Goal: Information Seeking & Learning: Learn about a topic

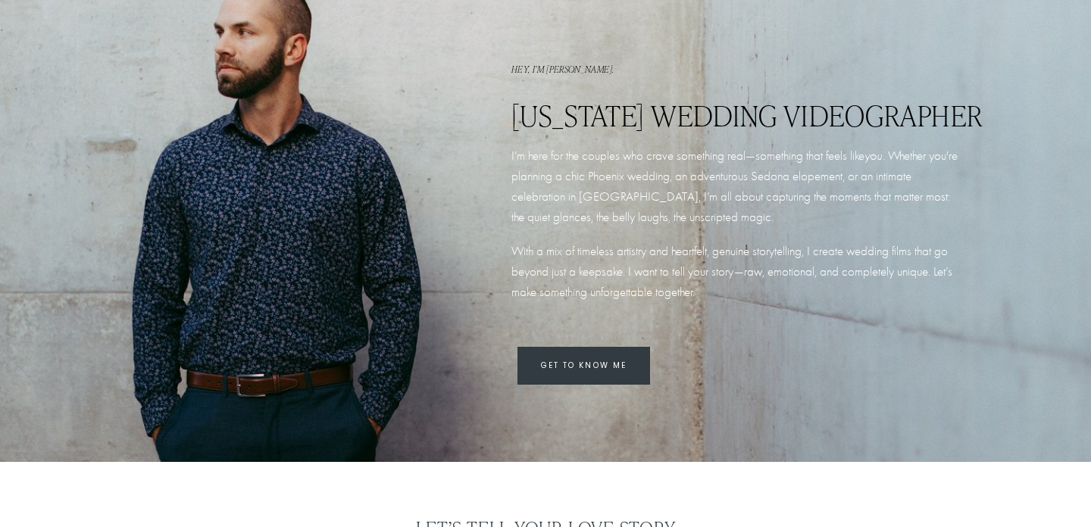
scroll to position [1268, 0]
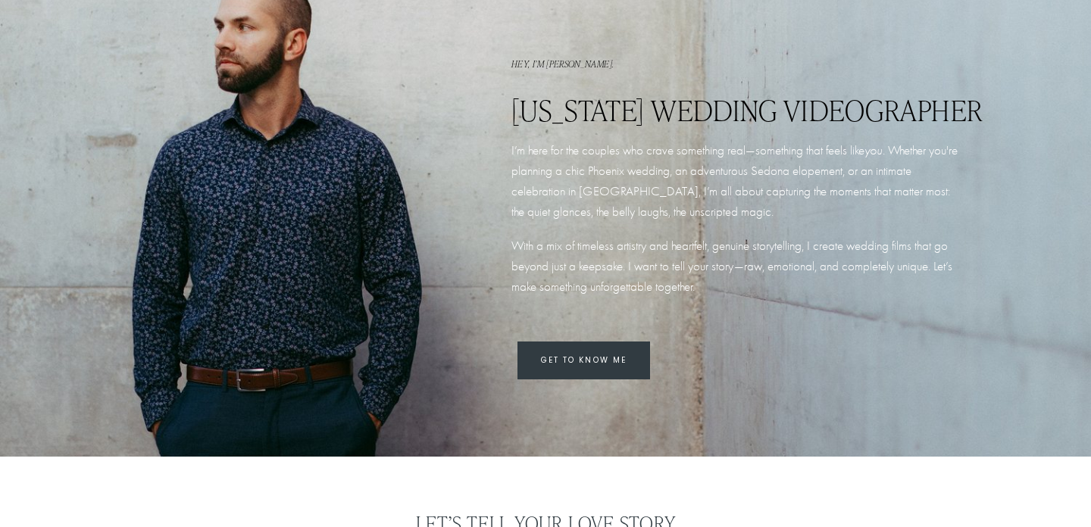
click at [592, 357] on link "GET TO KNOW ME" at bounding box center [583, 361] width 133 height 38
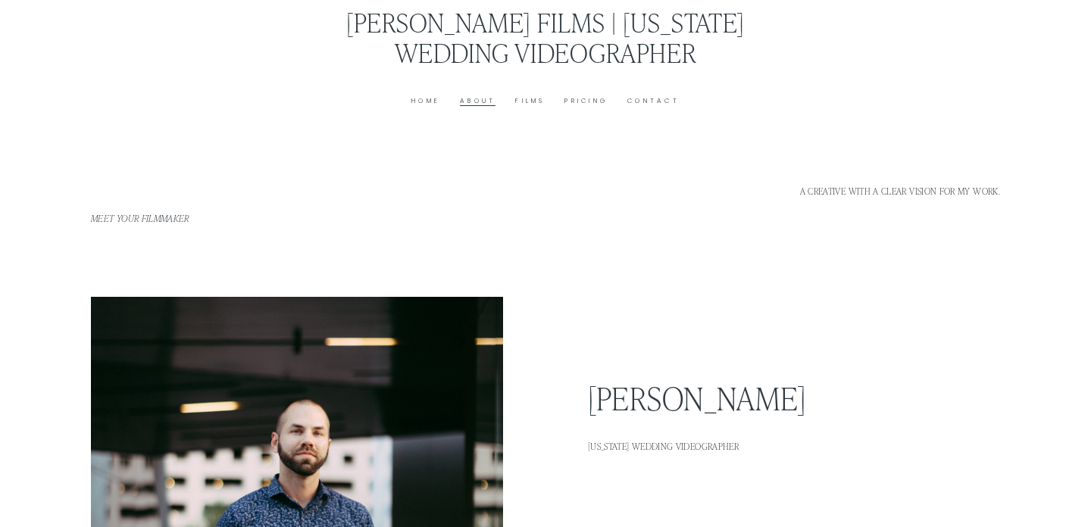
click at [581, 99] on link "Pricing" at bounding box center [585, 100] width 43 height 11
click at [607, 100] on link "Pricing" at bounding box center [585, 100] width 43 height 11
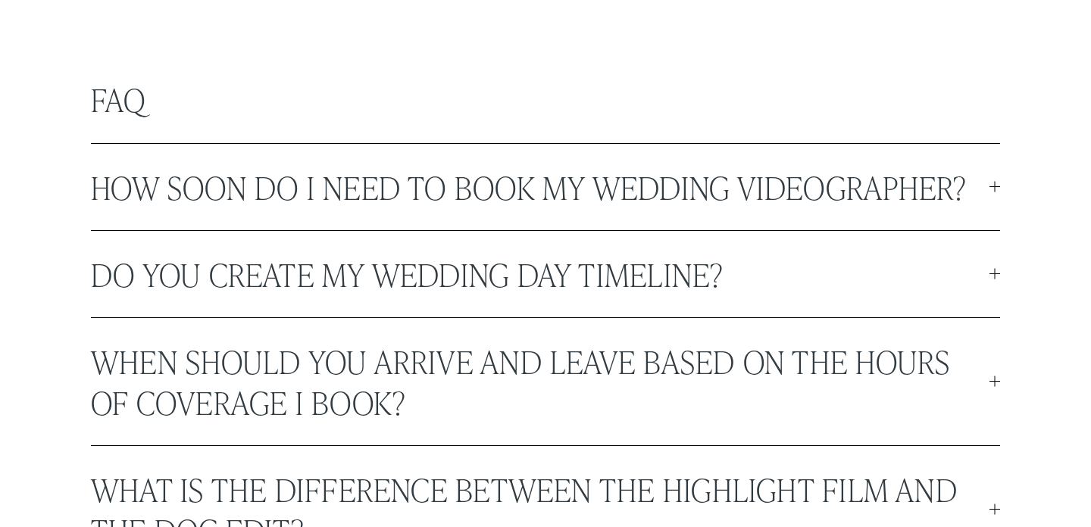
scroll to position [4062, 0]
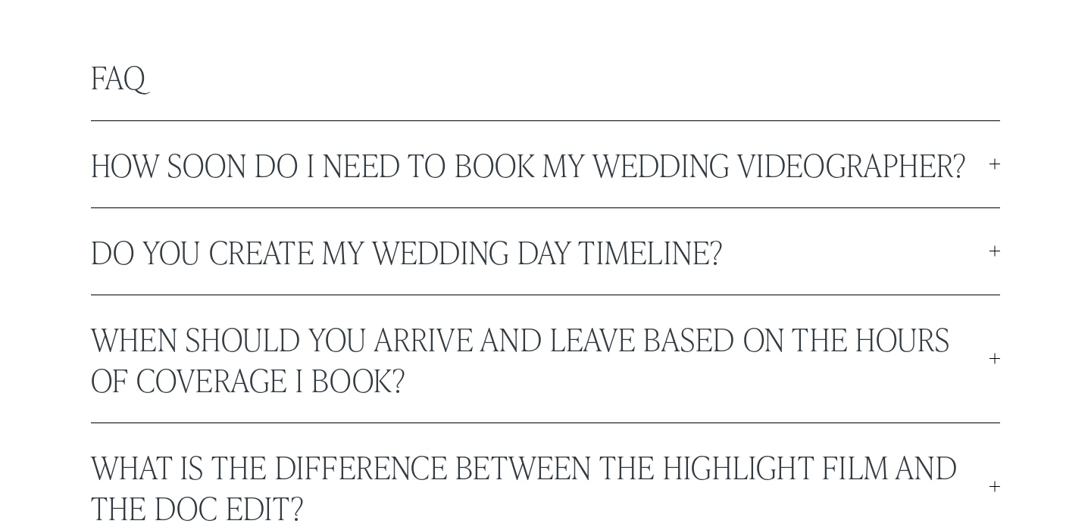
click at [804, 161] on span "How soon do I need to book my wedding videographer?" at bounding box center [540, 164] width 899 height 41
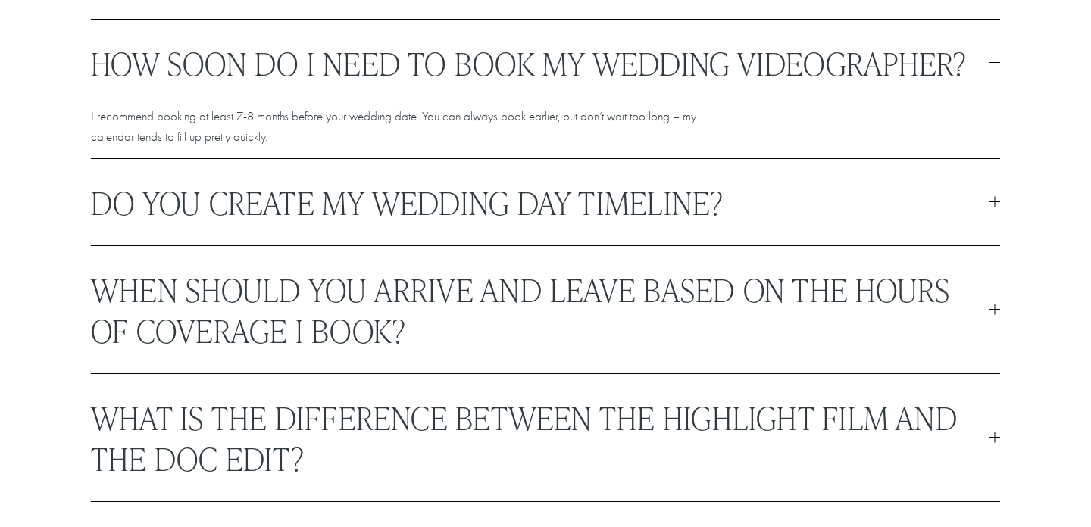
scroll to position [4164, 0]
click at [680, 197] on span "Do you create my wedding day timeline?" at bounding box center [540, 201] width 899 height 41
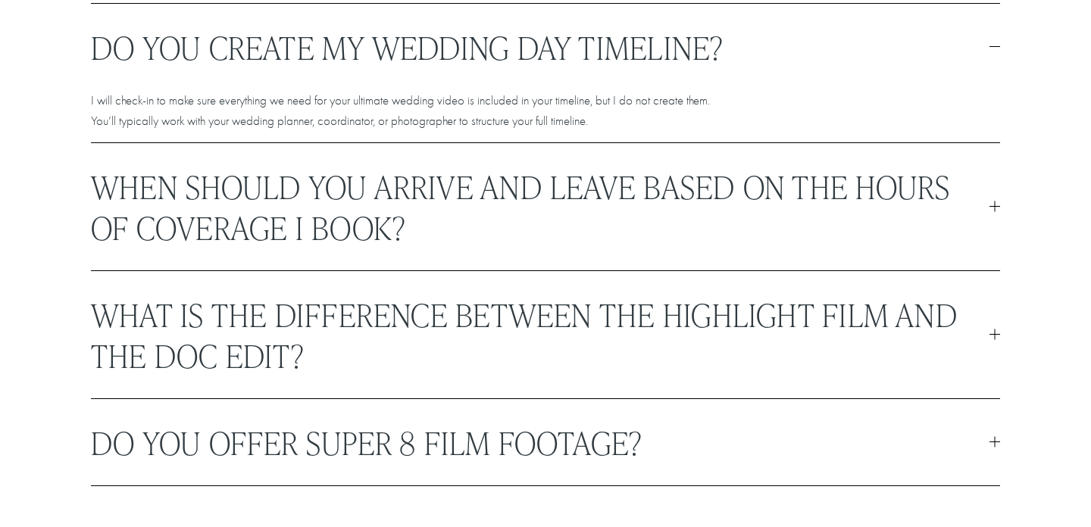
scroll to position [4272, 0]
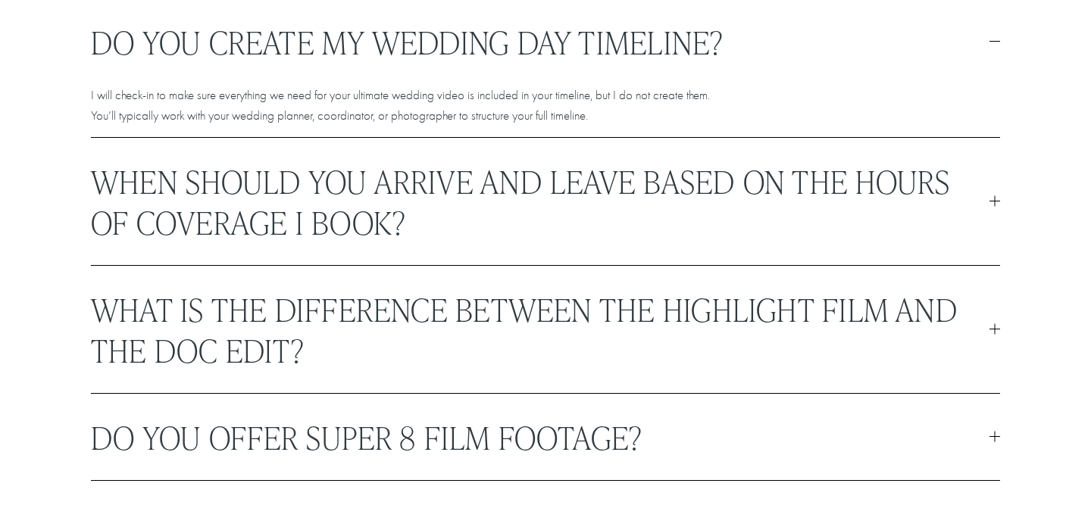
click at [763, 186] on span "When should you arrive and leave based on the hours of coverage I book?" at bounding box center [540, 202] width 899 height 82
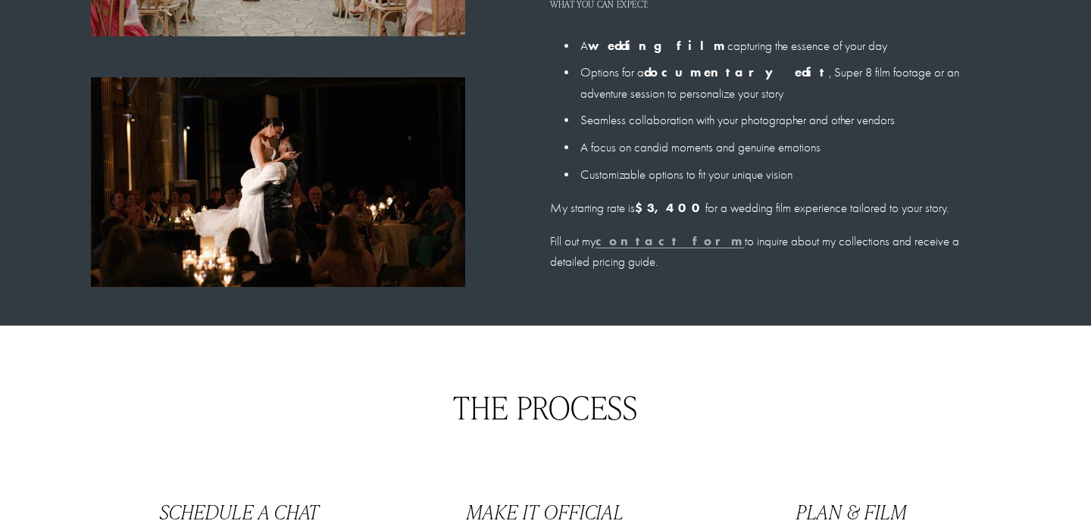
scroll to position [1180, 0]
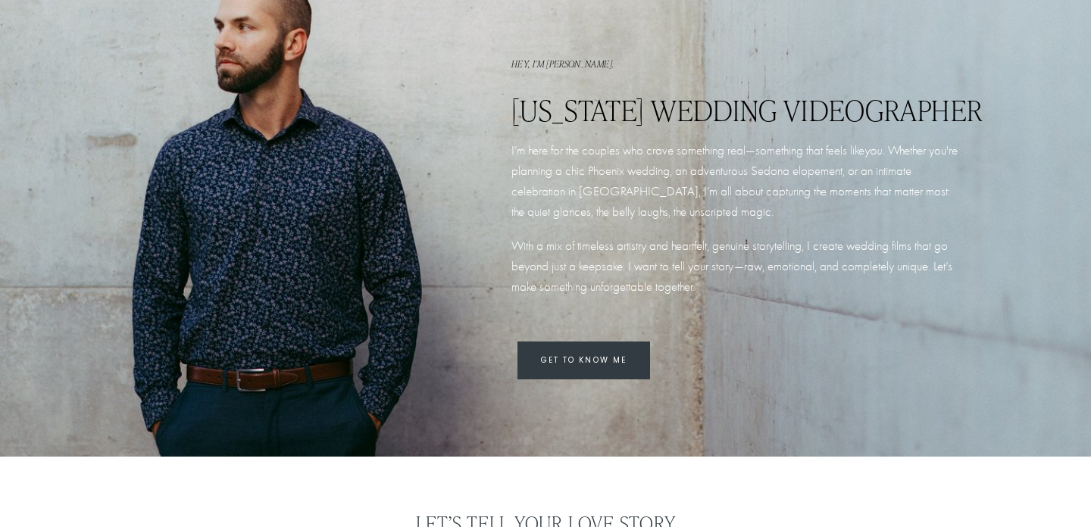
scroll to position [1268, 0]
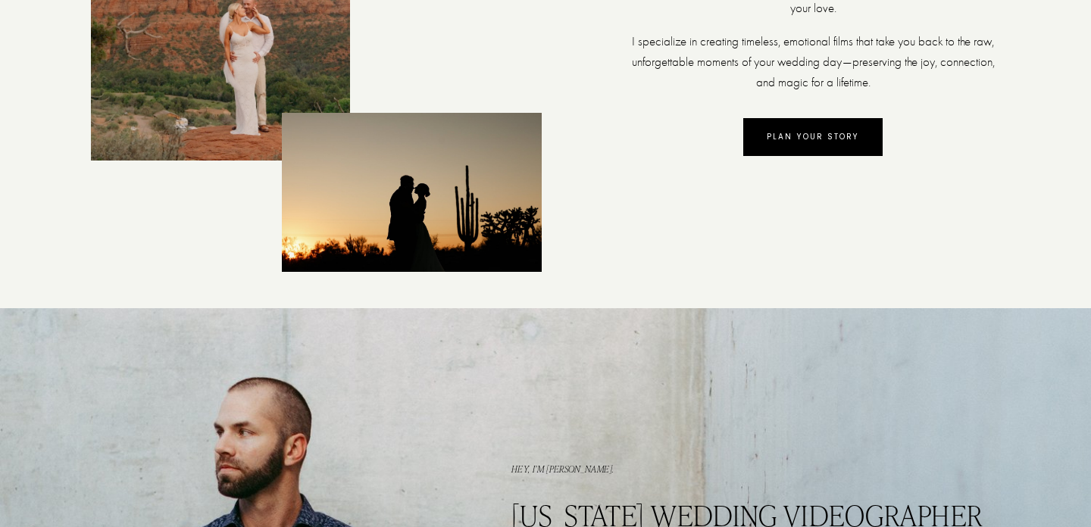
scroll to position [743, 0]
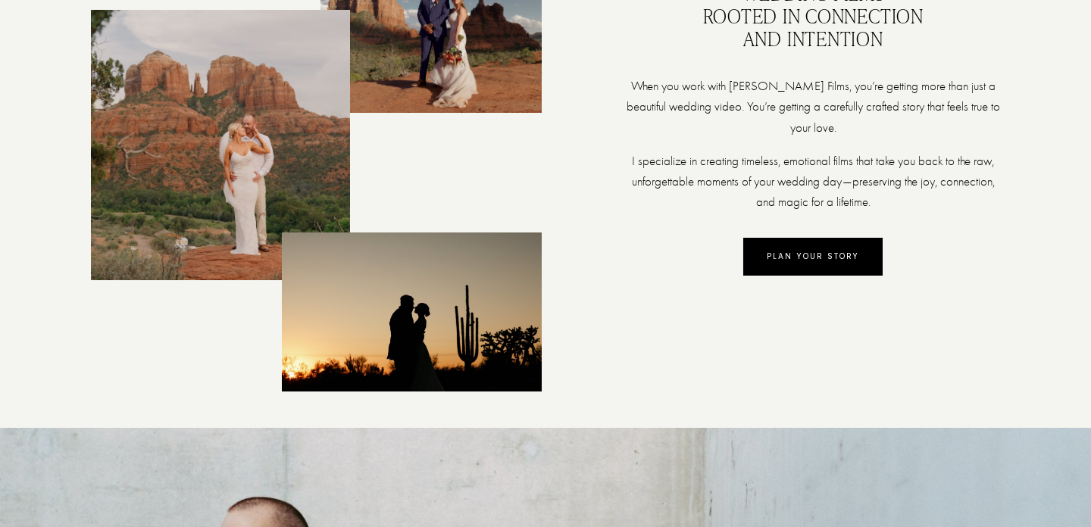
click at [809, 256] on link "PLAN YOUR STORY" at bounding box center [812, 257] width 139 height 38
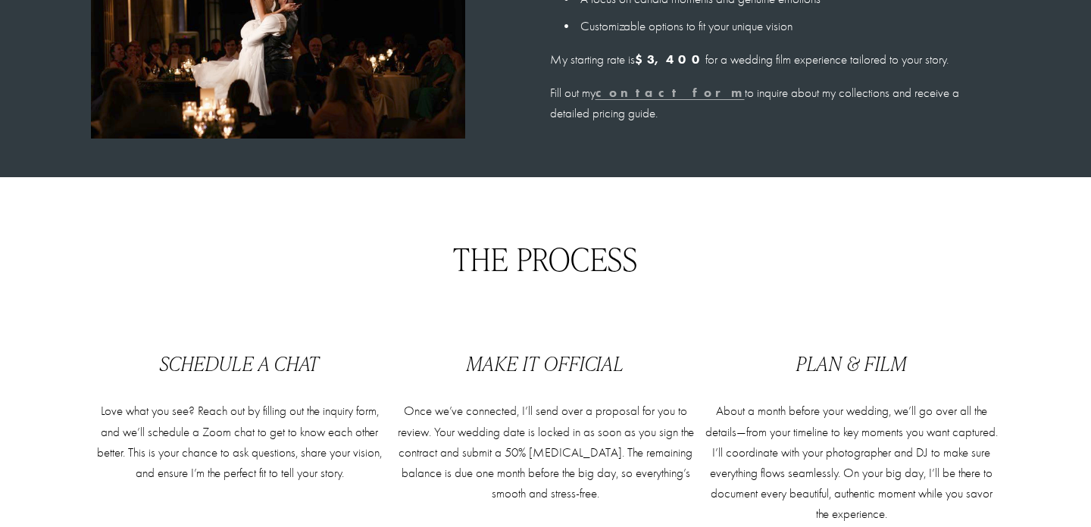
scroll to position [1471, 0]
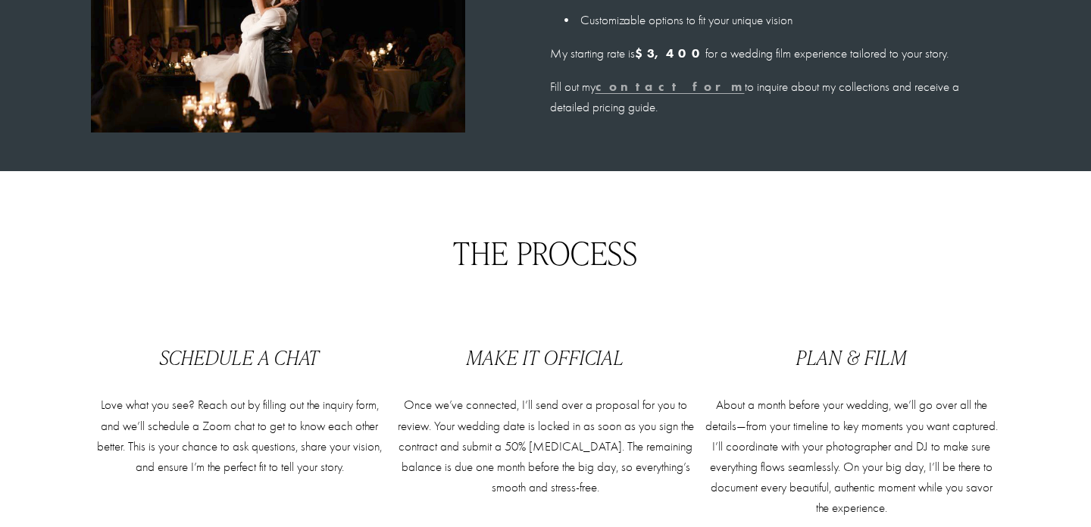
click at [648, 90] on strong "contact form" at bounding box center [670, 86] width 149 height 15
